Goal: Task Accomplishment & Management: Complete application form

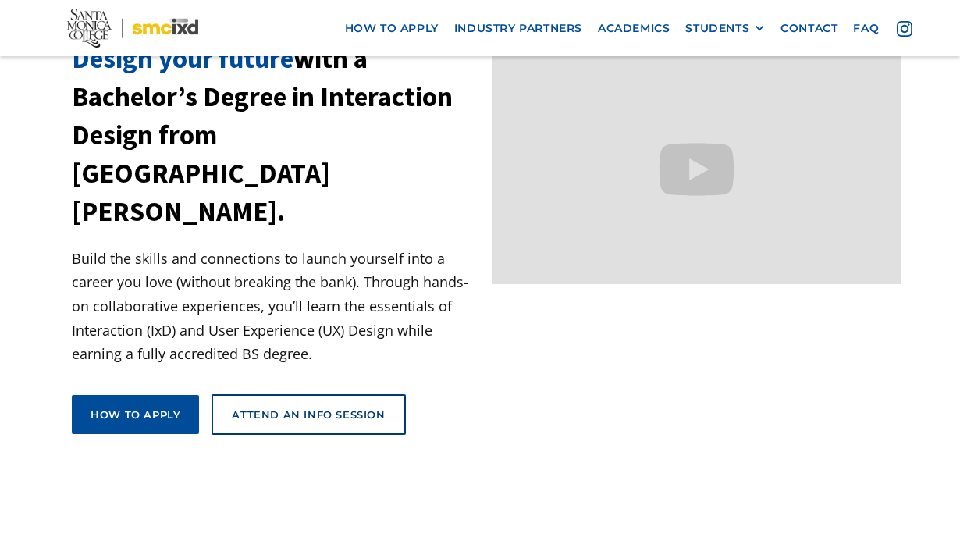
scroll to position [160, 0]
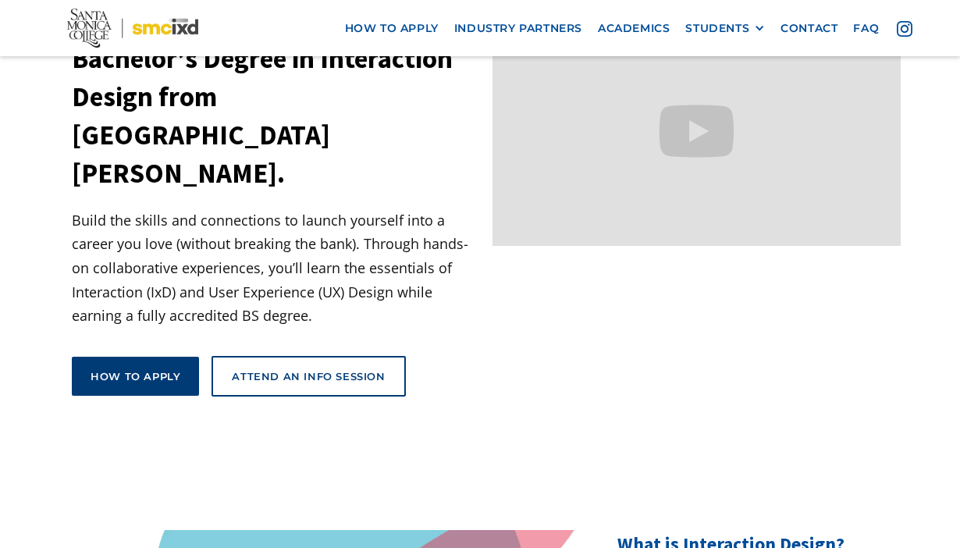
click at [144, 369] on div "How to apply" at bounding box center [136, 376] width 90 height 14
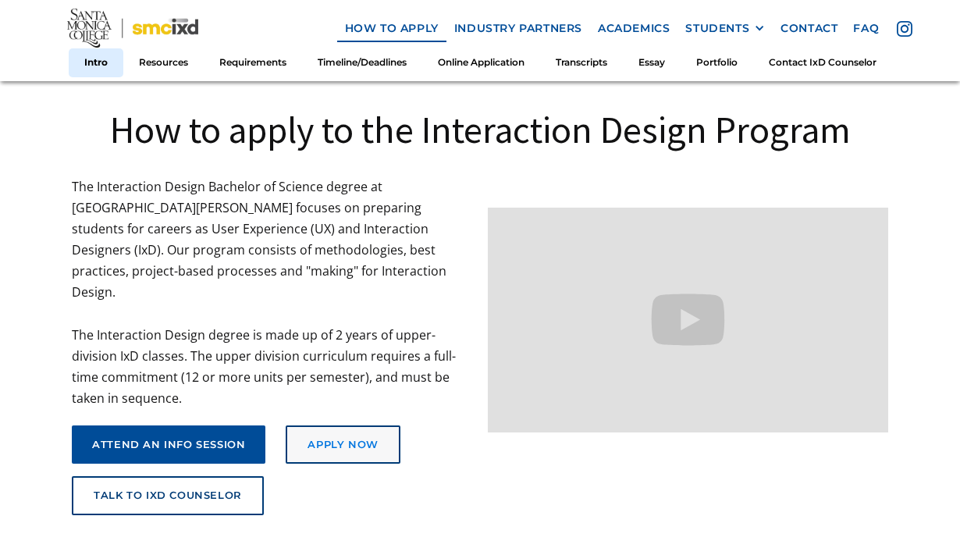
scroll to position [334, 0]
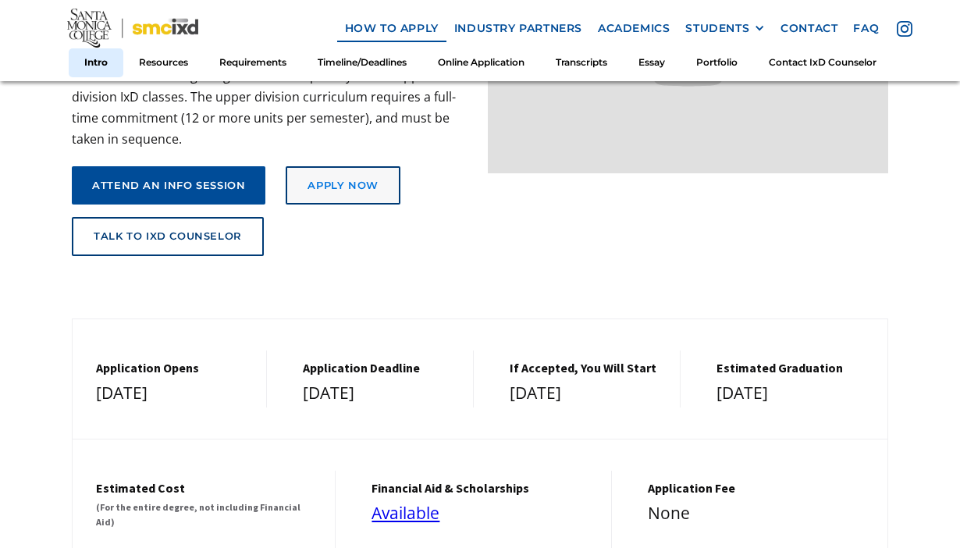
click at [361, 180] on div "Apply Now" at bounding box center [342, 186] width 70 height 12
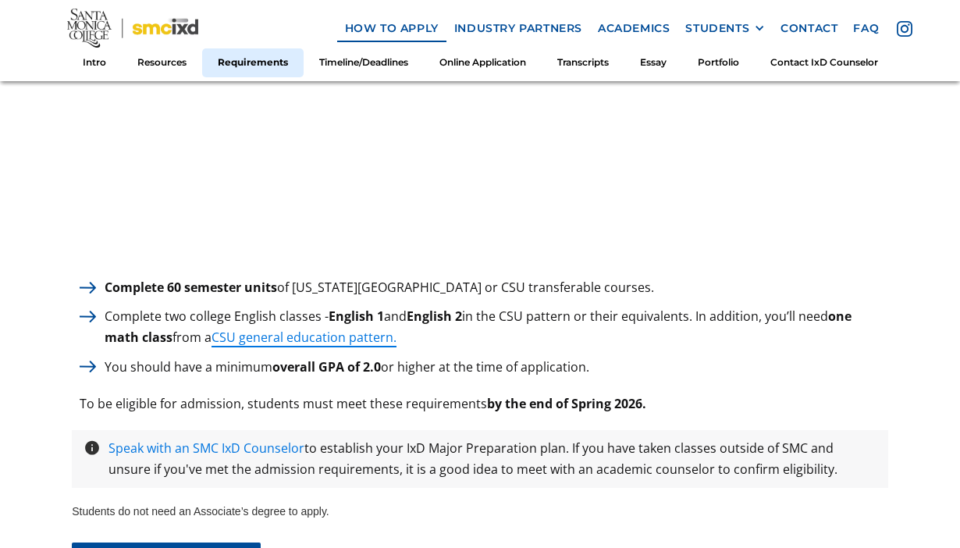
scroll to position [2254, 0]
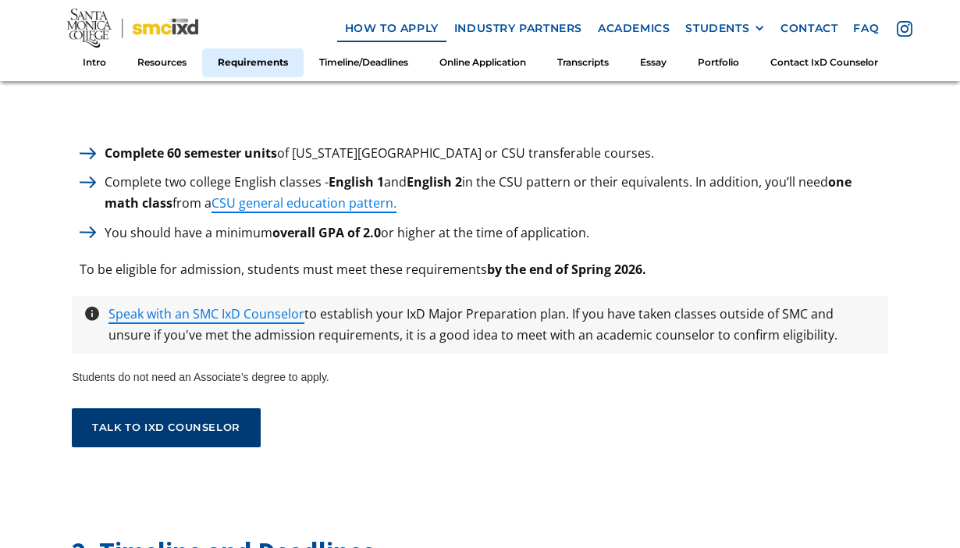
click at [176, 421] on div "talk to ixd counselor" at bounding box center [166, 427] width 148 height 12
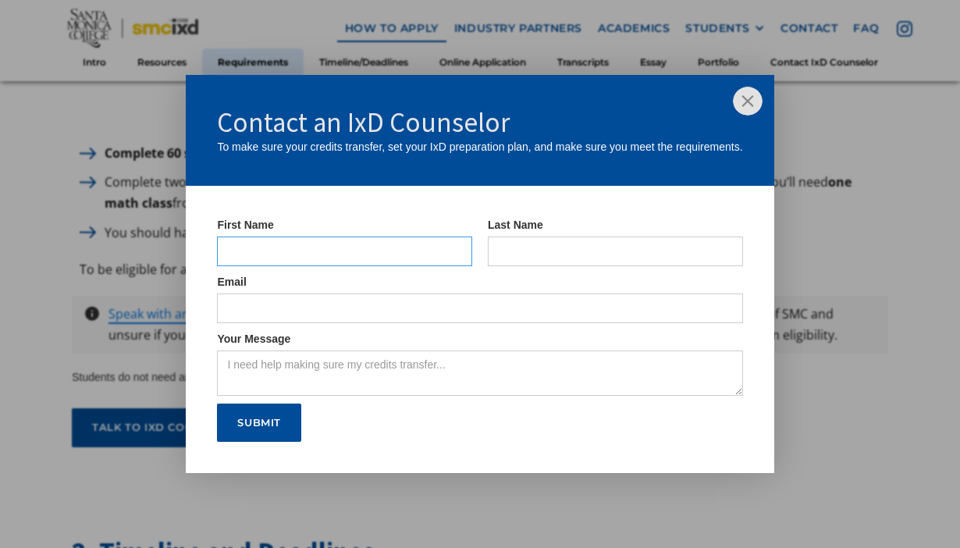
click at [366, 248] on input "IxD Counselor Form" at bounding box center [344, 251] width 255 height 30
type input "[PERSON_NAME]"
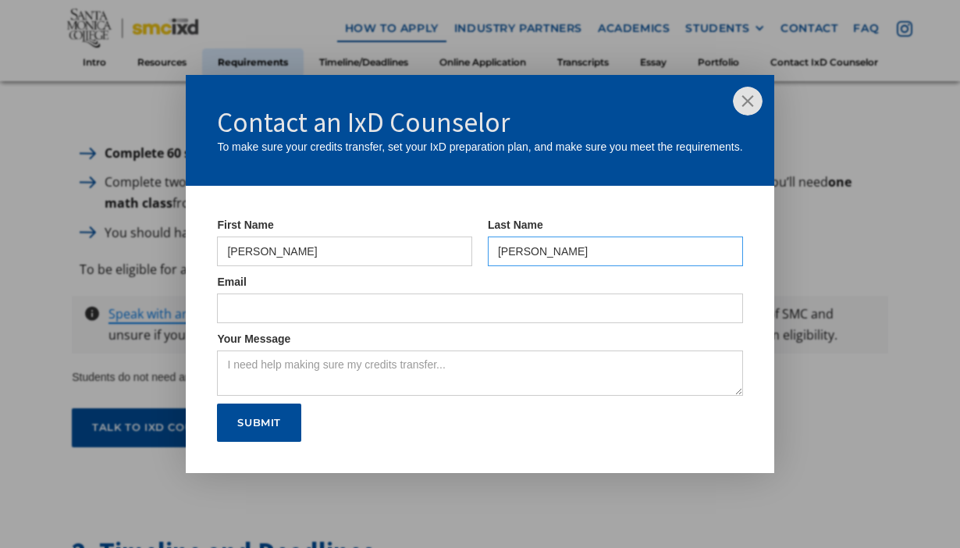
type input "[EMAIL_ADDRESS][DOMAIN_NAME]"
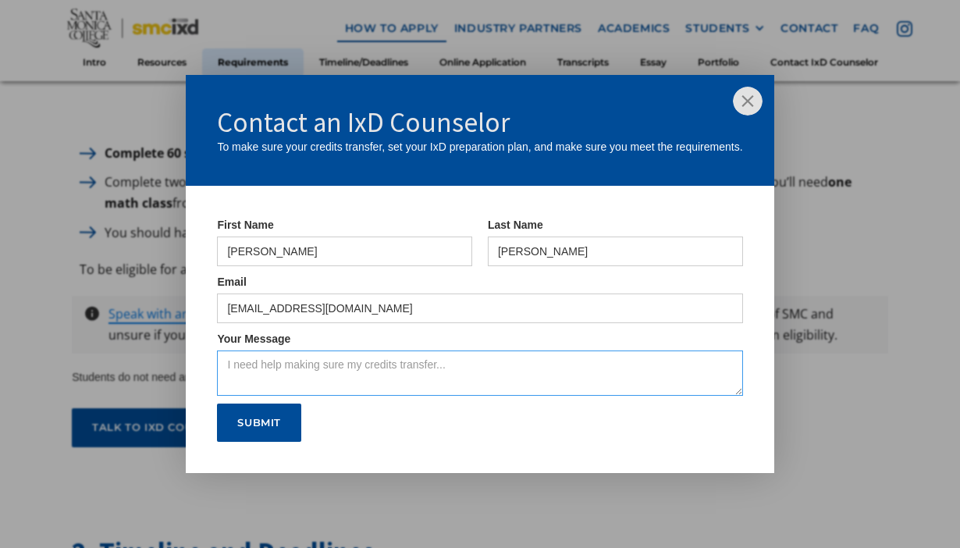
click at [378, 369] on textarea "Your Message" at bounding box center [479, 372] width 525 height 45
type textarea "Hi, looking to setting up a"
drag, startPoint x: 388, startPoint y: 357, endPoint x: 200, endPoint y: 355, distance: 188.1
click at [200, 355] on form "First Name [PERSON_NAME] Last Name [PERSON_NAME] Email [EMAIL_ADDRESS][DOMAIN_N…" at bounding box center [480, 330] width 588 height 288
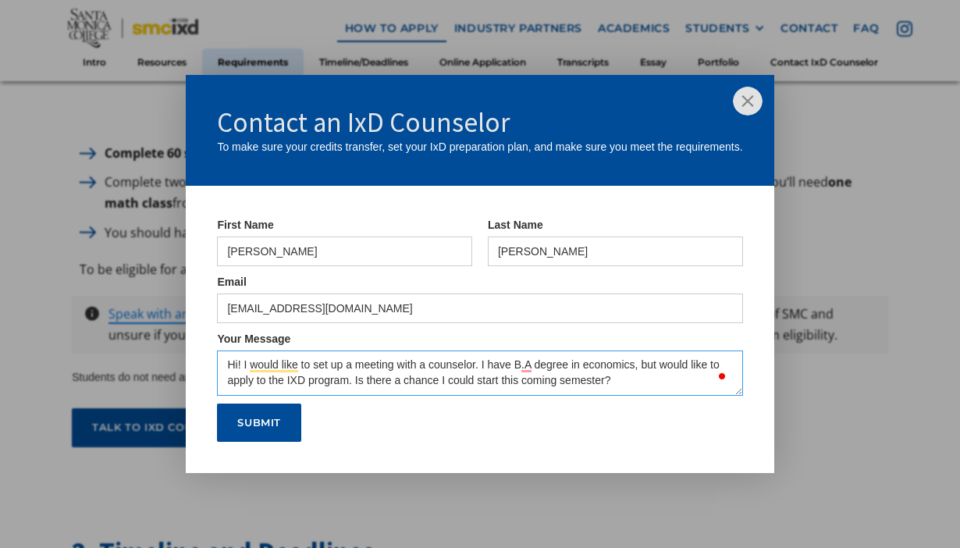
type textarea "Hi! I would like to set up a meeting with a counselor. I have B.A degree in eco…"
click at [265, 424] on input "Submit" at bounding box center [259, 422] width 84 height 39
type input "Please wait..."
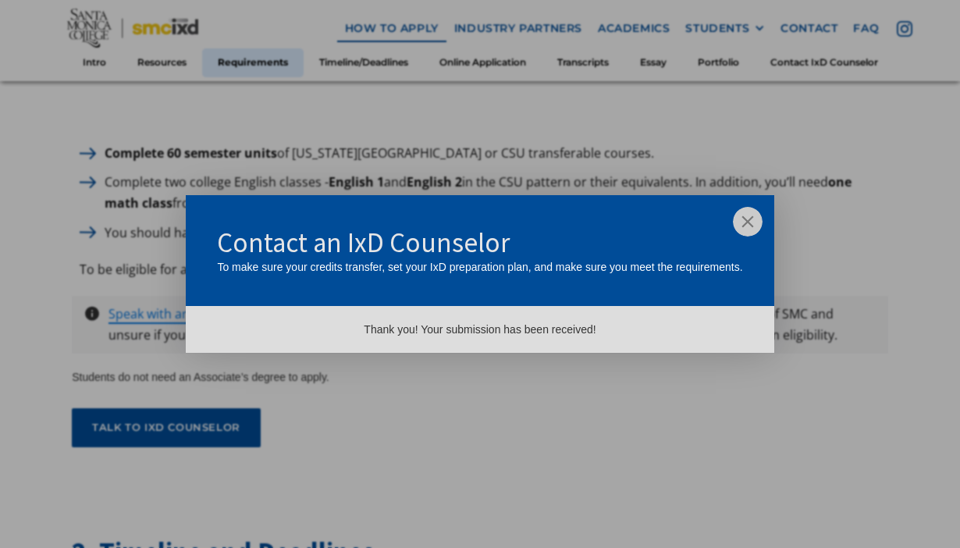
click at [741, 220] on img at bounding box center [748, 222] width 30 height 30
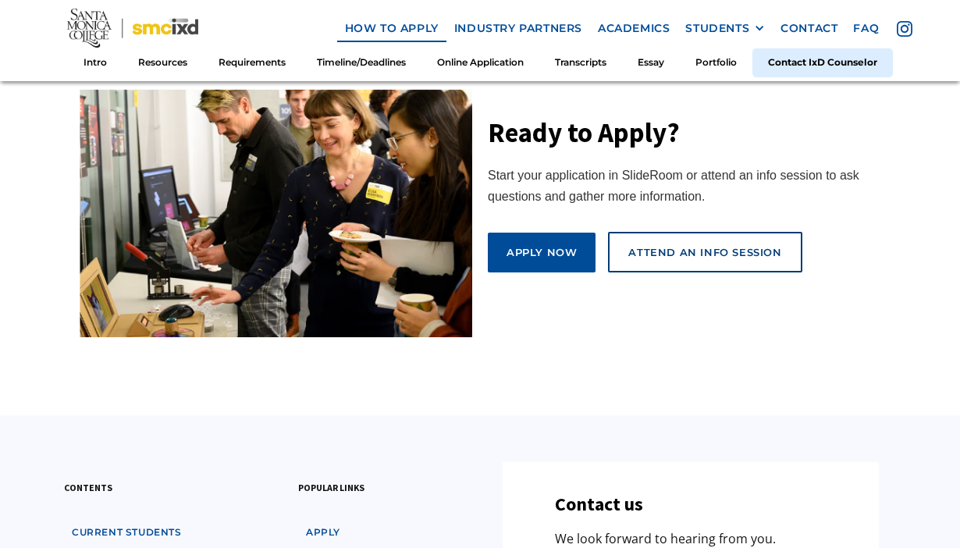
scroll to position [8256, 0]
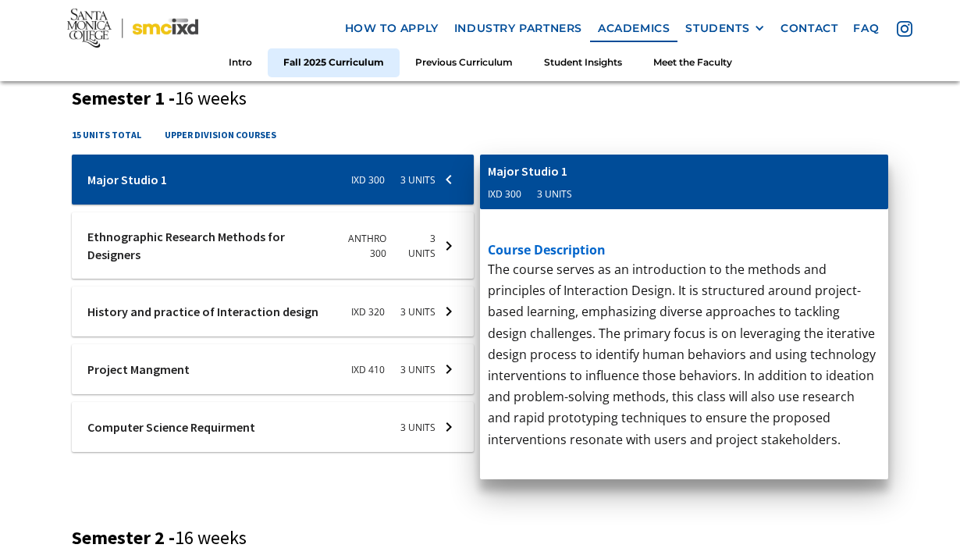
scroll to position [626, 0]
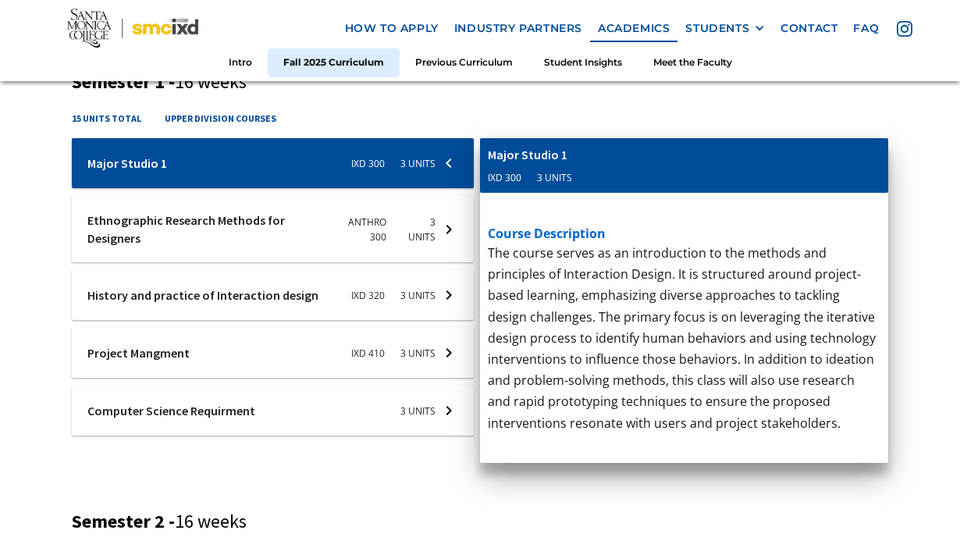
drag, startPoint x: 425, startPoint y: 291, endPoint x: 389, endPoint y: 311, distance: 41.2
click at [389, 188] on div at bounding box center [273, 163] width 402 height 50
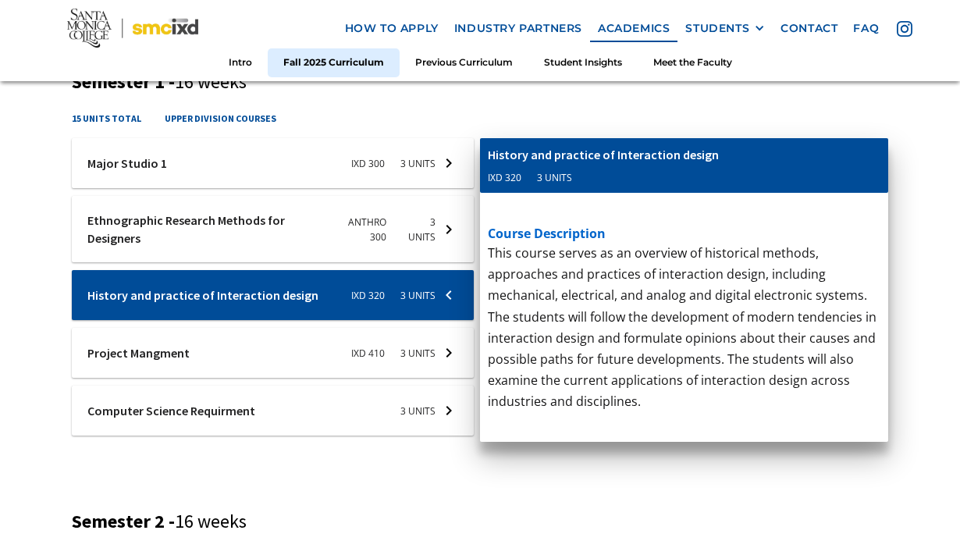
click at [379, 188] on div at bounding box center [273, 163] width 402 height 50
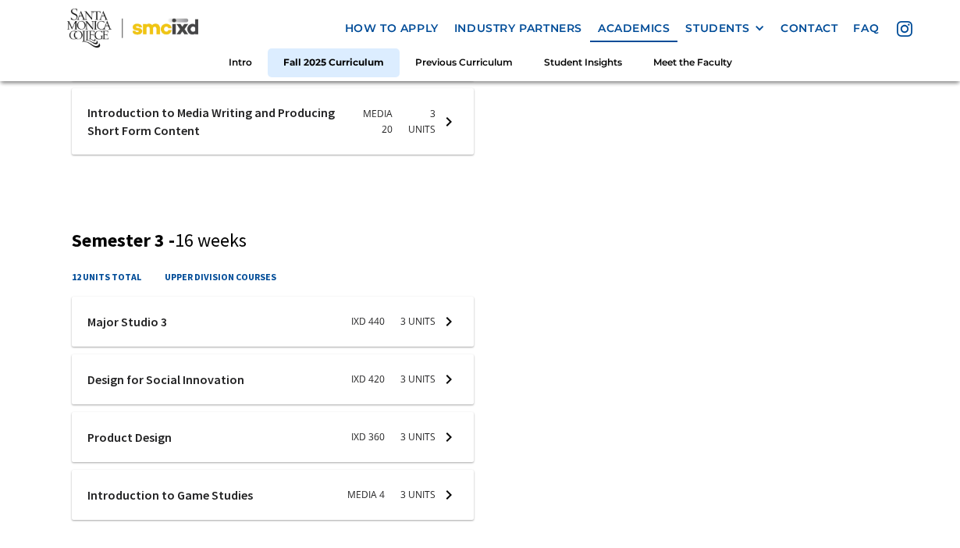
scroll to position [1285, 0]
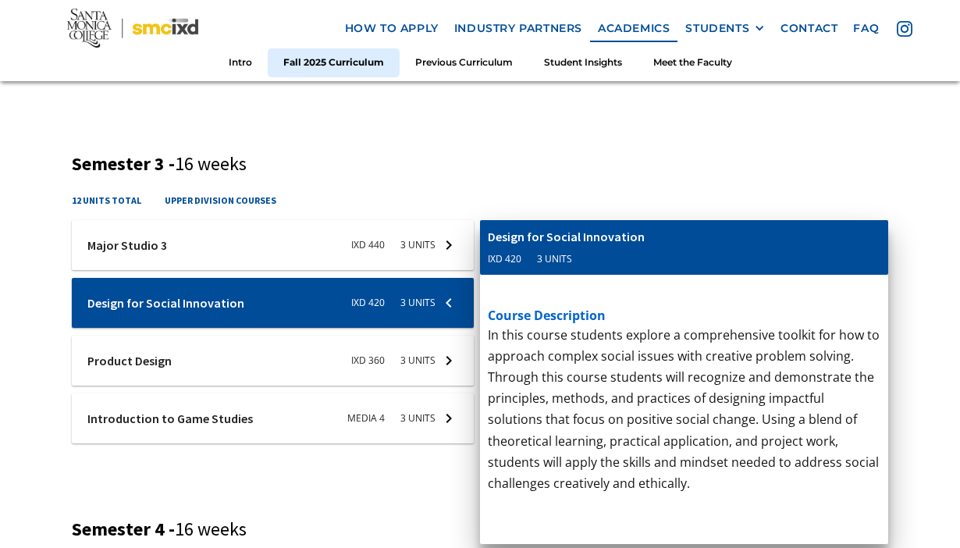
scroll to position [1363, 0]
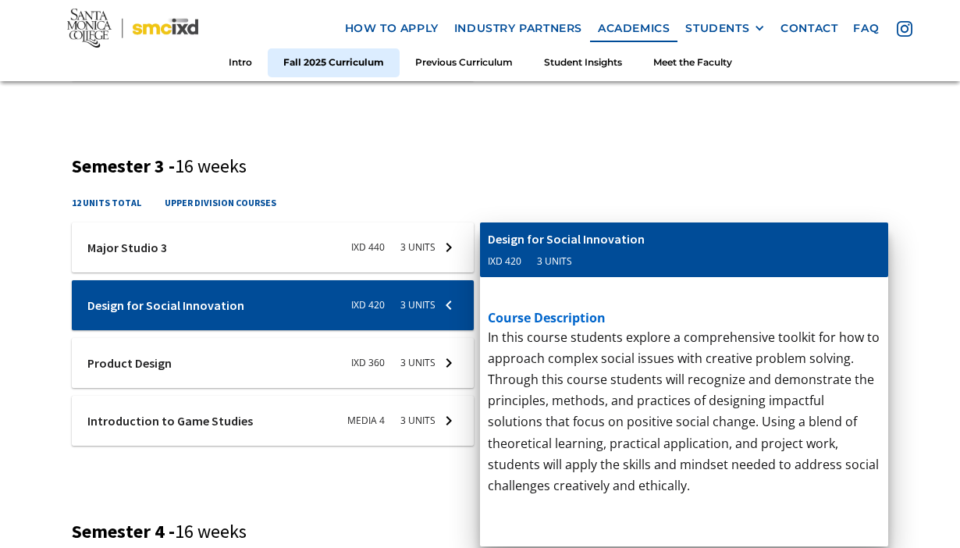
drag, startPoint x: 528, startPoint y: 261, endPoint x: 494, endPoint y: 257, distance: 33.8
click at [494, 257] on div "Media 4 3 units" at bounding box center [532, 261] width 88 height 15
drag, startPoint x: 487, startPoint y: 257, endPoint x: 514, endPoint y: 265, distance: 28.4
click at [514, 265] on div "Media 4" at bounding box center [506, 261] width 37 height 15
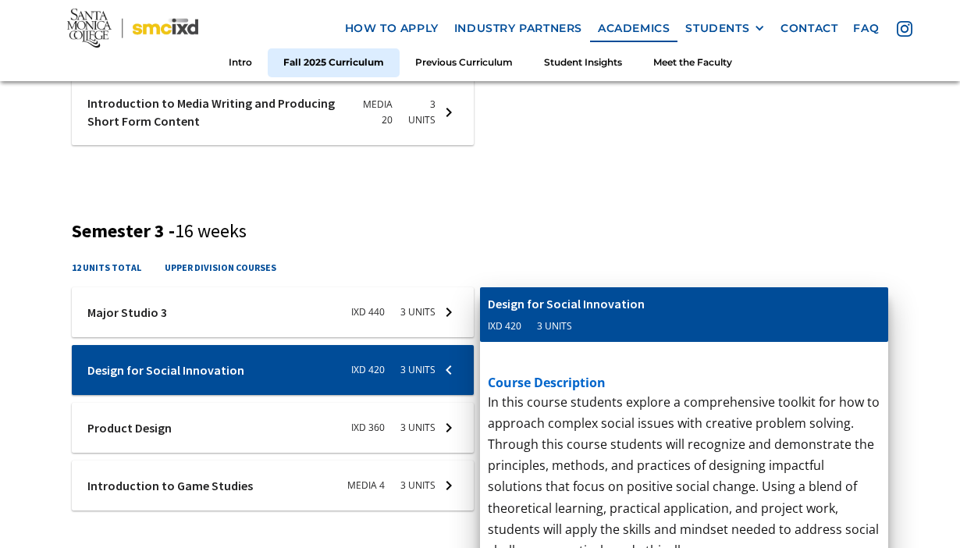
scroll to position [1201, 0]
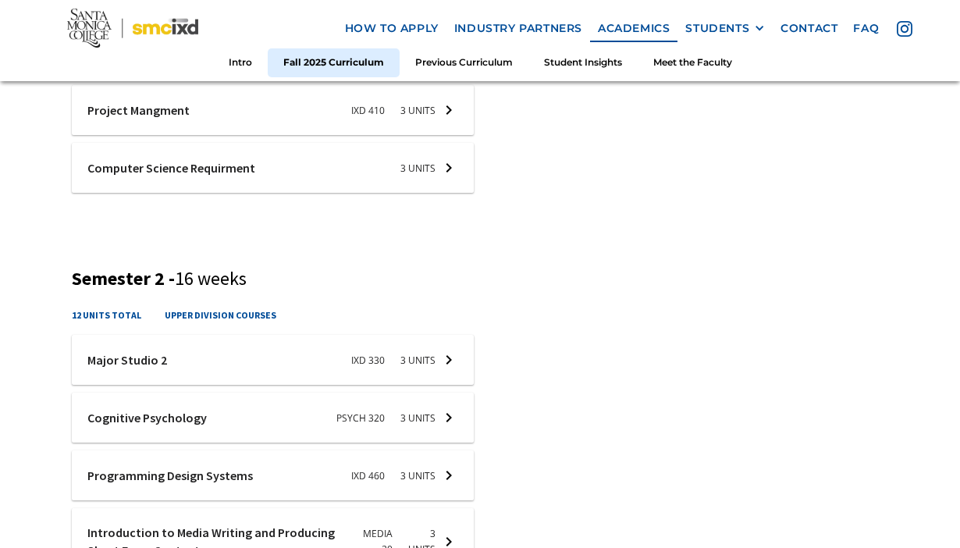
scroll to position [861, 0]
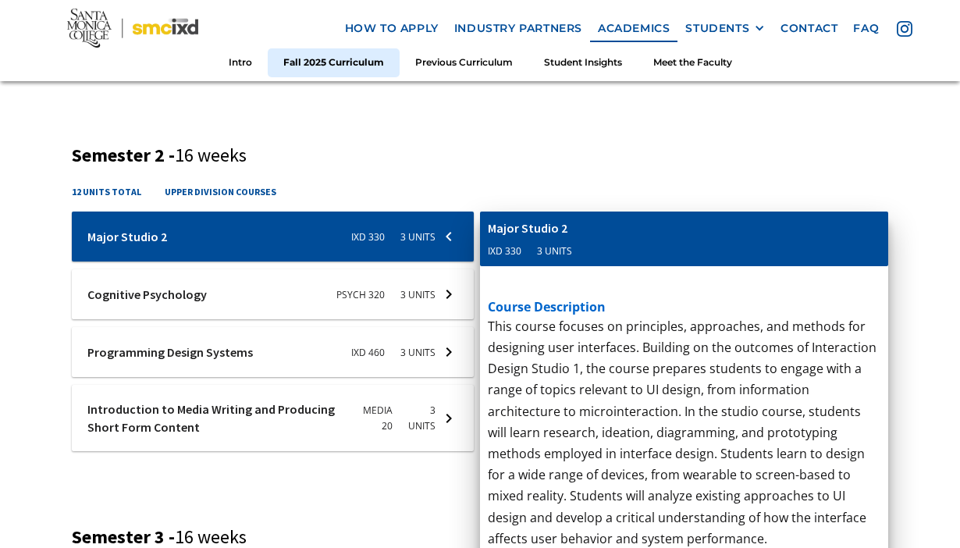
scroll to position [1095, 0]
